Goal: Navigation & Orientation: Find specific page/section

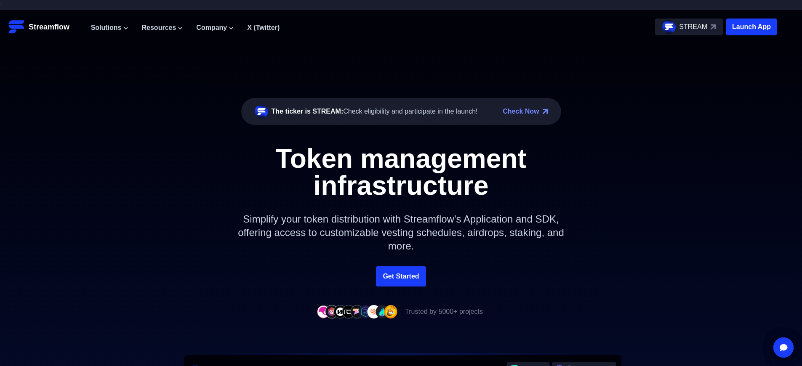
click at [752, 27] on p "Launch App" at bounding box center [752, 27] width 51 height 17
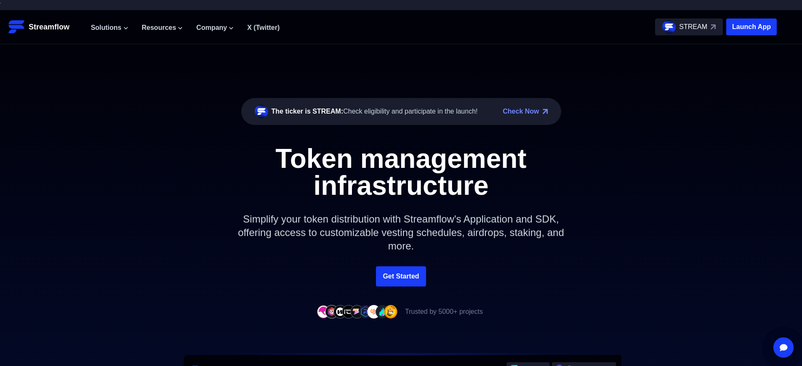
click at [752, 27] on p "Launch App" at bounding box center [752, 27] width 51 height 17
